Goal: Task Accomplishment & Management: Use online tool/utility

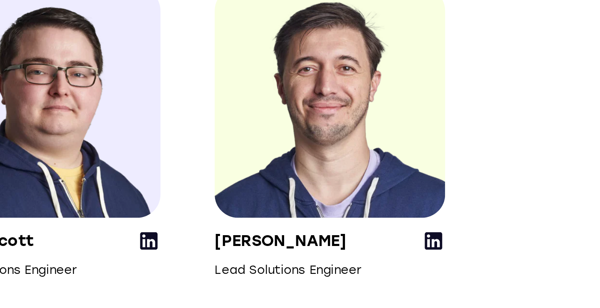
scroll to position [1201, 0]
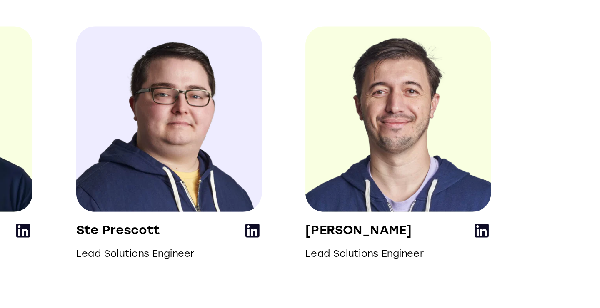
click at [526, 212] on icon at bounding box center [528, 207] width 10 height 10
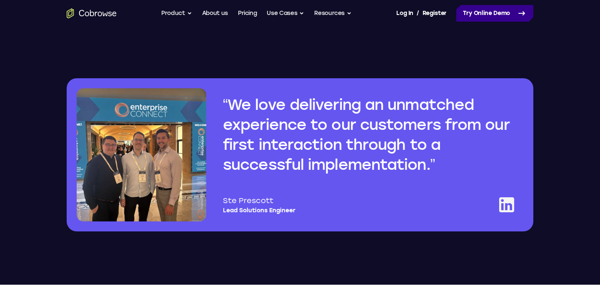
click at [483, 17] on link "Try Online Demo" at bounding box center [494, 13] width 77 height 17
